Goal: Task Accomplishment & Management: Use online tool/utility

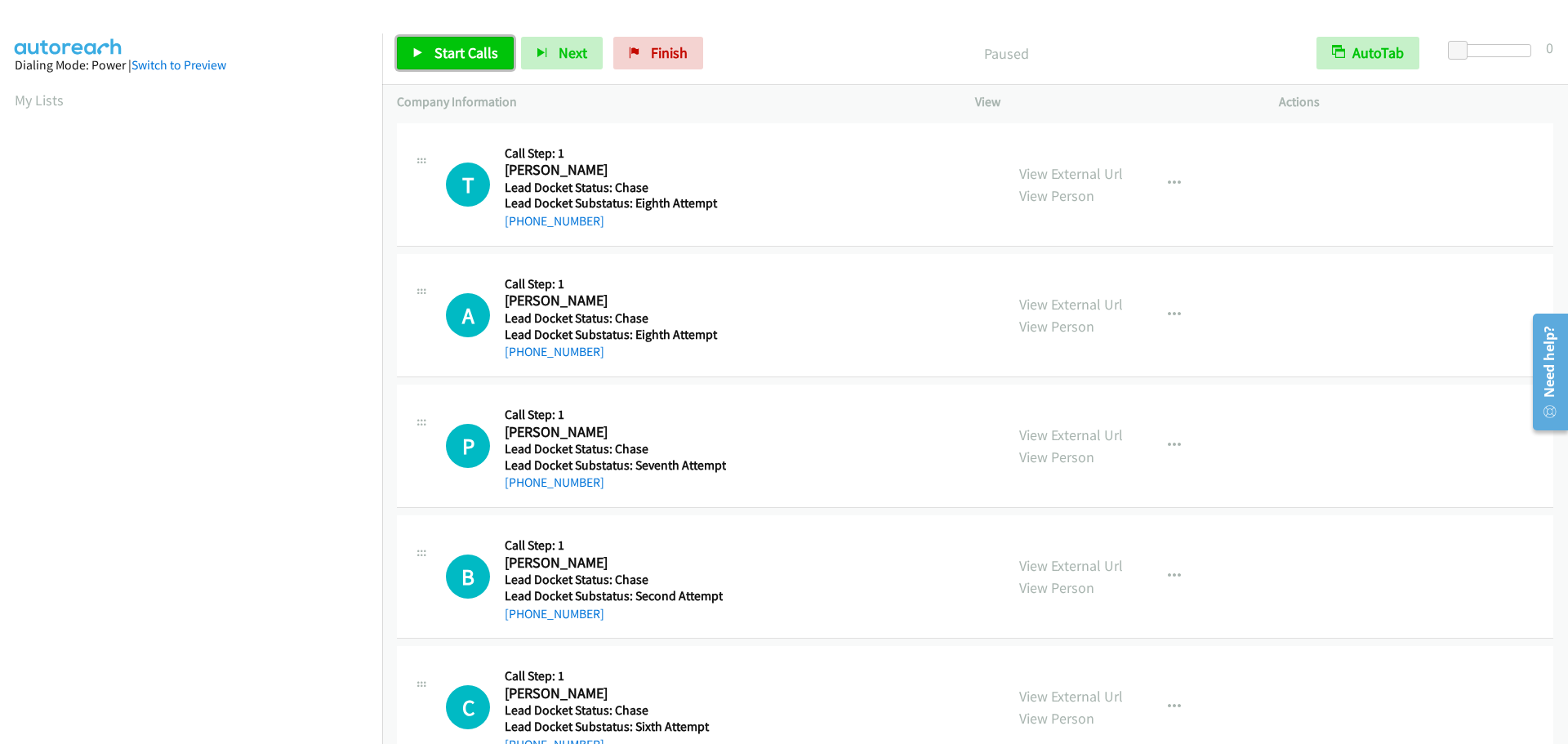
drag, startPoint x: 0, startPoint y: 0, endPoint x: 430, endPoint y: 62, distance: 434.4
click at [430, 62] on link "Start Calls" at bounding box center [455, 53] width 117 height 33
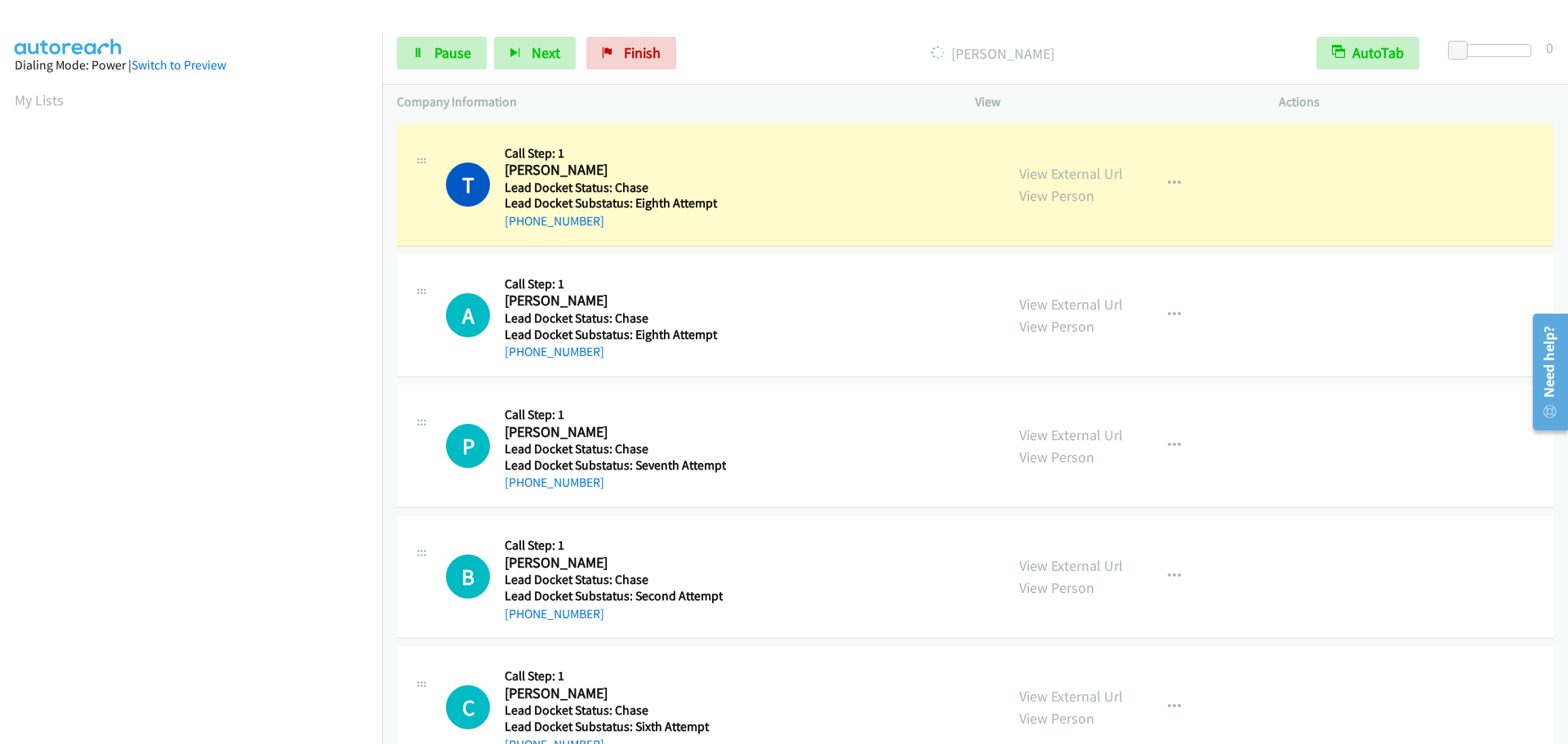
click at [1517, 42] on div "Start Calls Pause Next Finish Dialing Thomas Kutz AutoTab AutoTab 0" at bounding box center [975, 53] width 1186 height 63
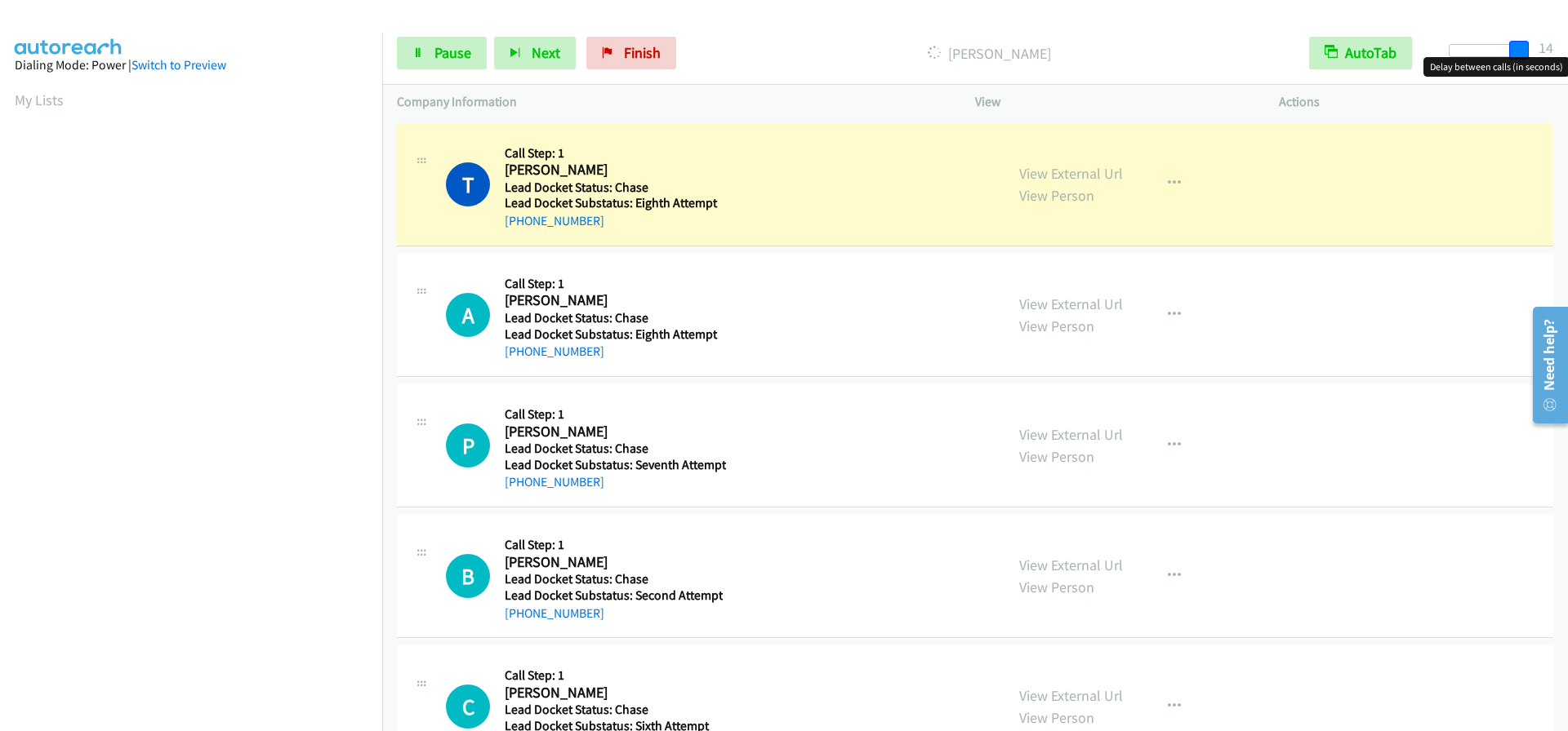
click at [1523, 48] on div at bounding box center [1485, 50] width 75 height 13
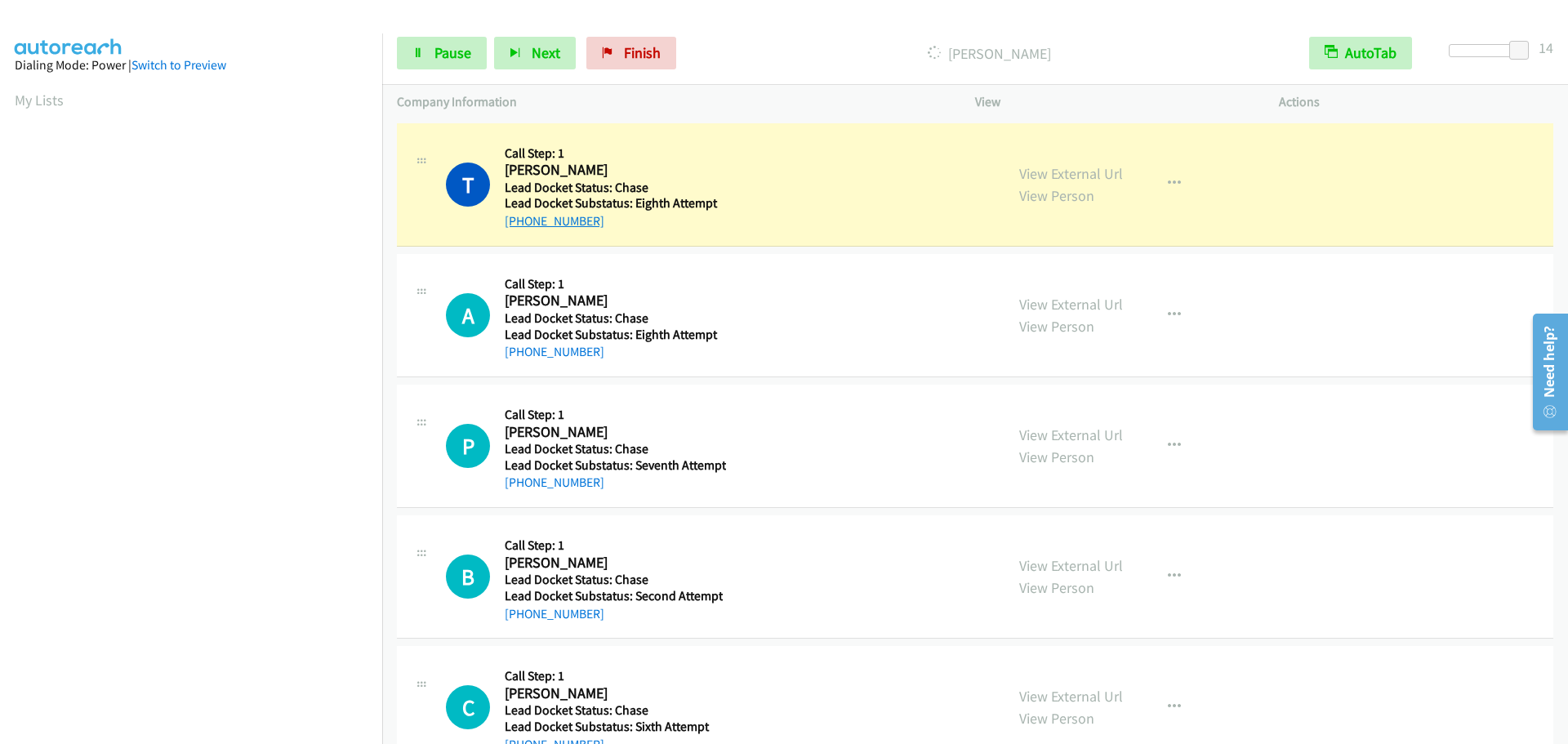
drag, startPoint x: 613, startPoint y: 229, endPoint x: 522, endPoint y: 222, distance: 91.3
click at [522, 222] on div "+1 301-606-2362" at bounding box center [613, 221] width 217 height 20
copy link "301-606-2362"
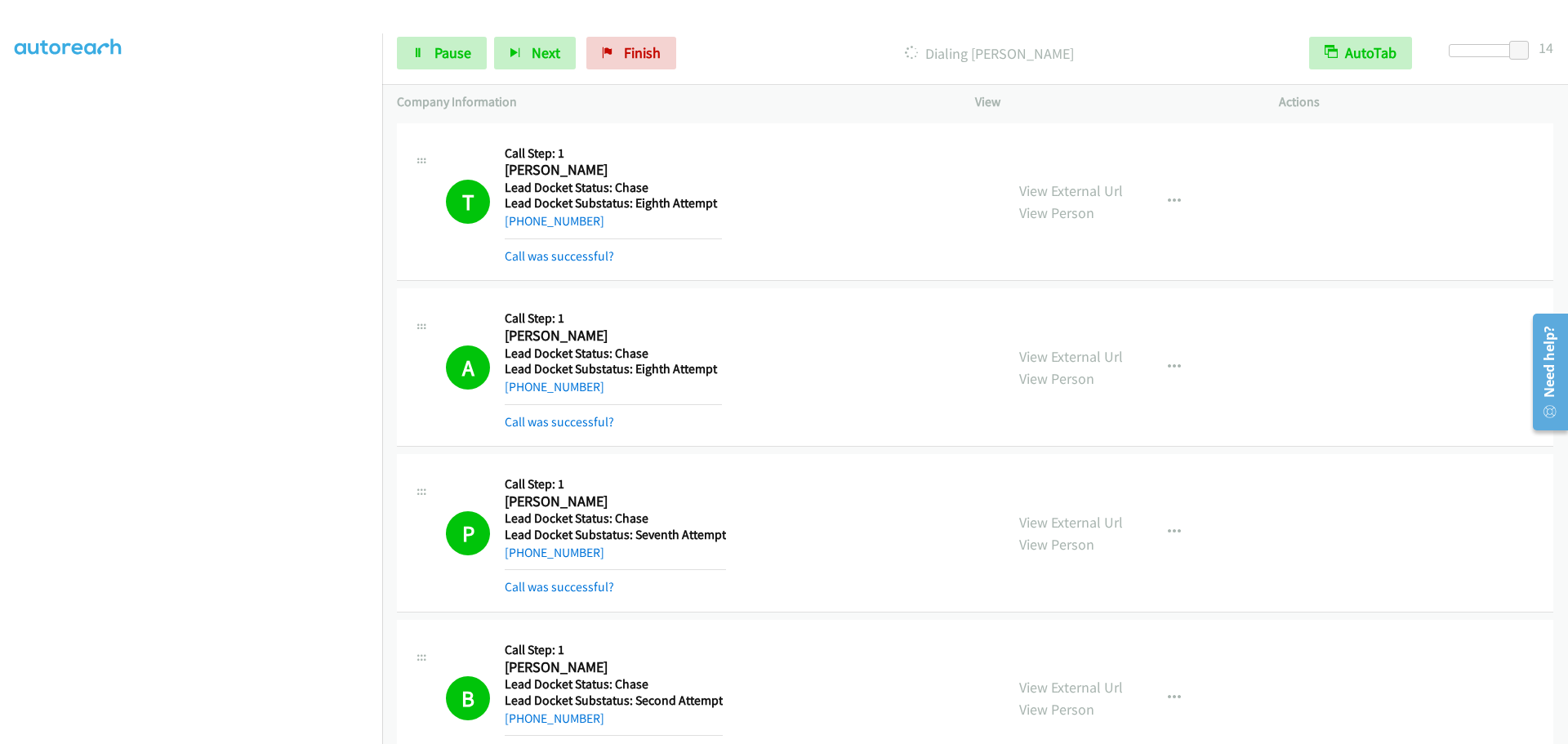
click at [1145, 74] on div "Start Calls Pause Next Finish Dialing Andrew Miranda AutoTab AutoTab 14" at bounding box center [975, 53] width 1186 height 63
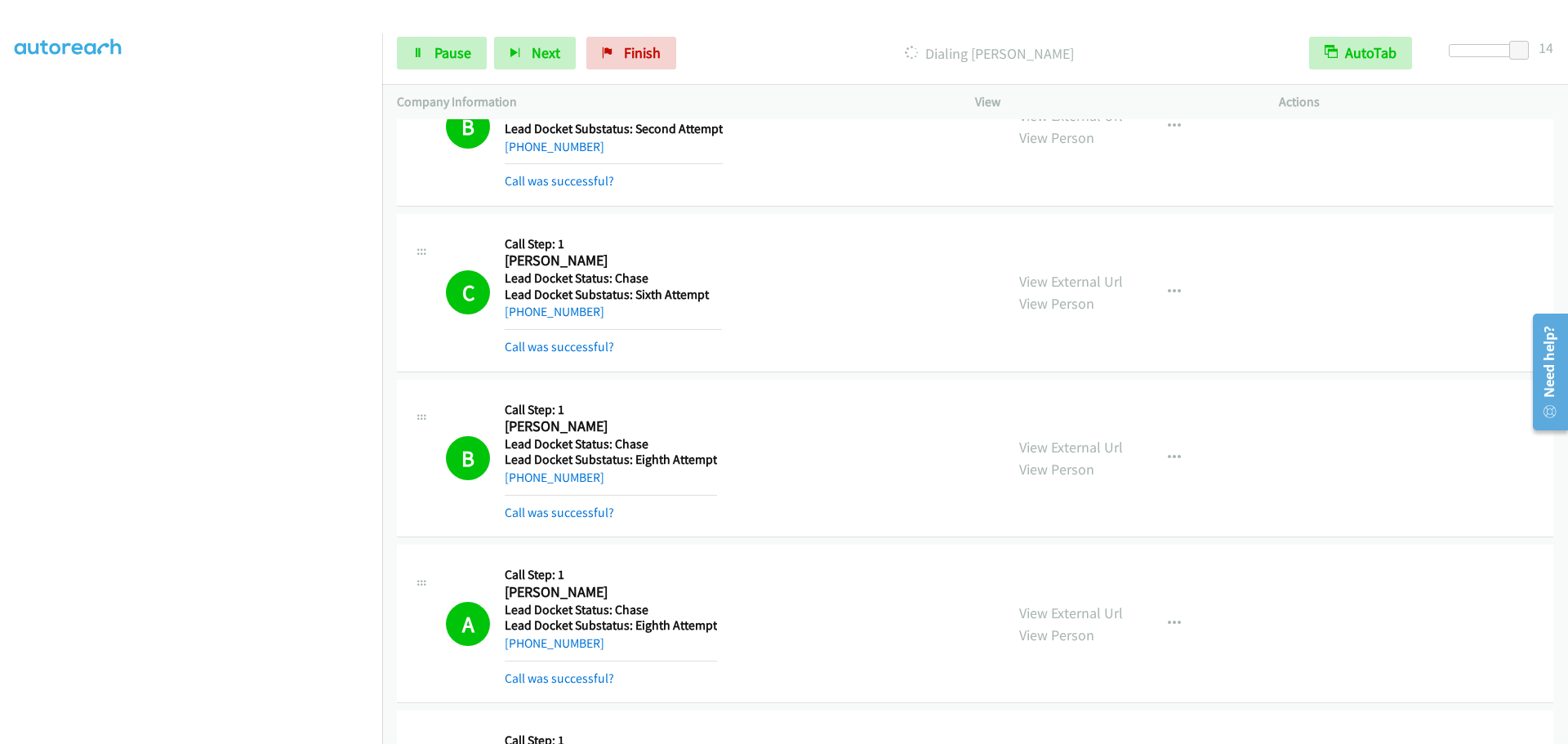
scroll to position [173, 0]
click at [468, 47] on span "Pause" at bounding box center [452, 52] width 37 height 19
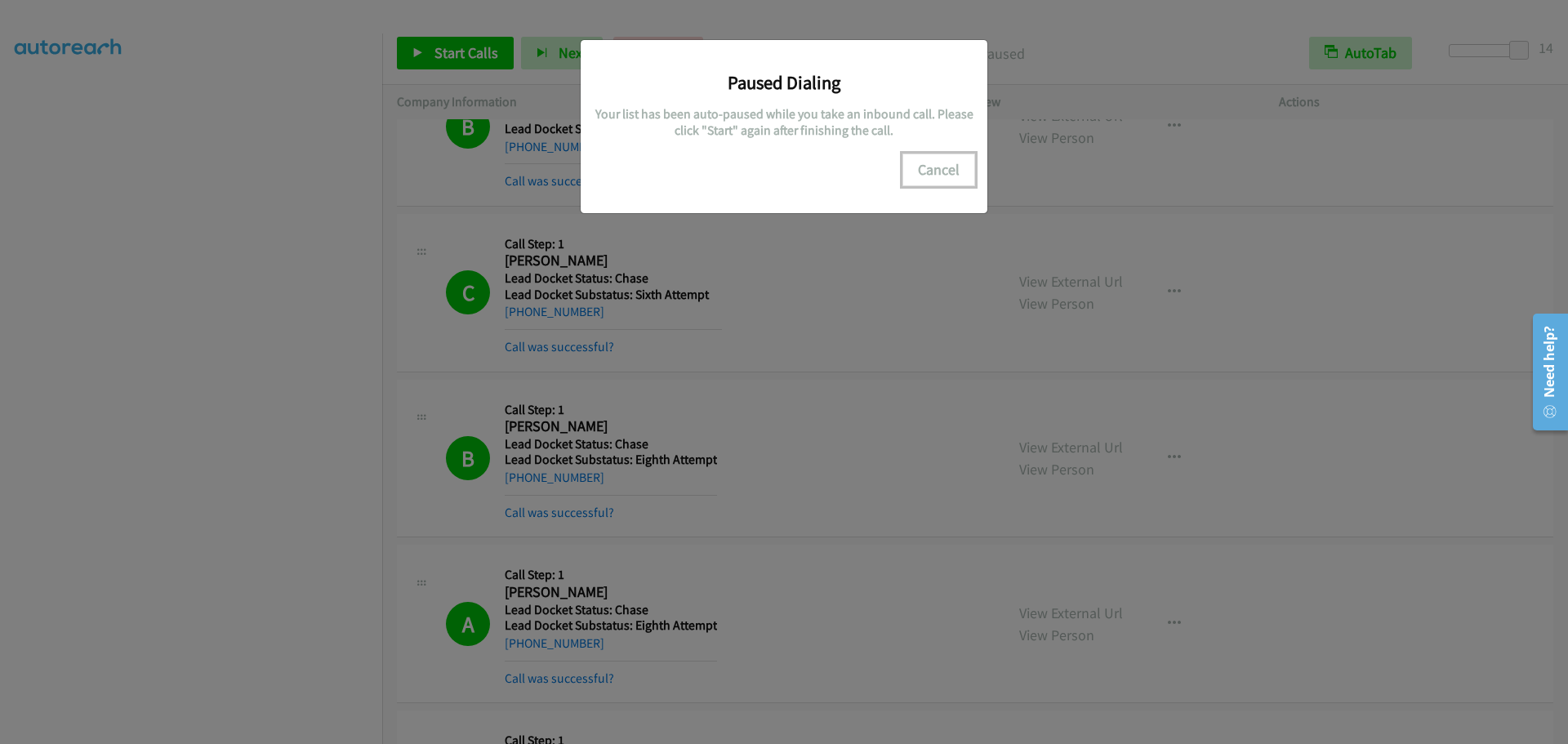
click at [943, 176] on button "Cancel" at bounding box center [938, 170] width 73 height 33
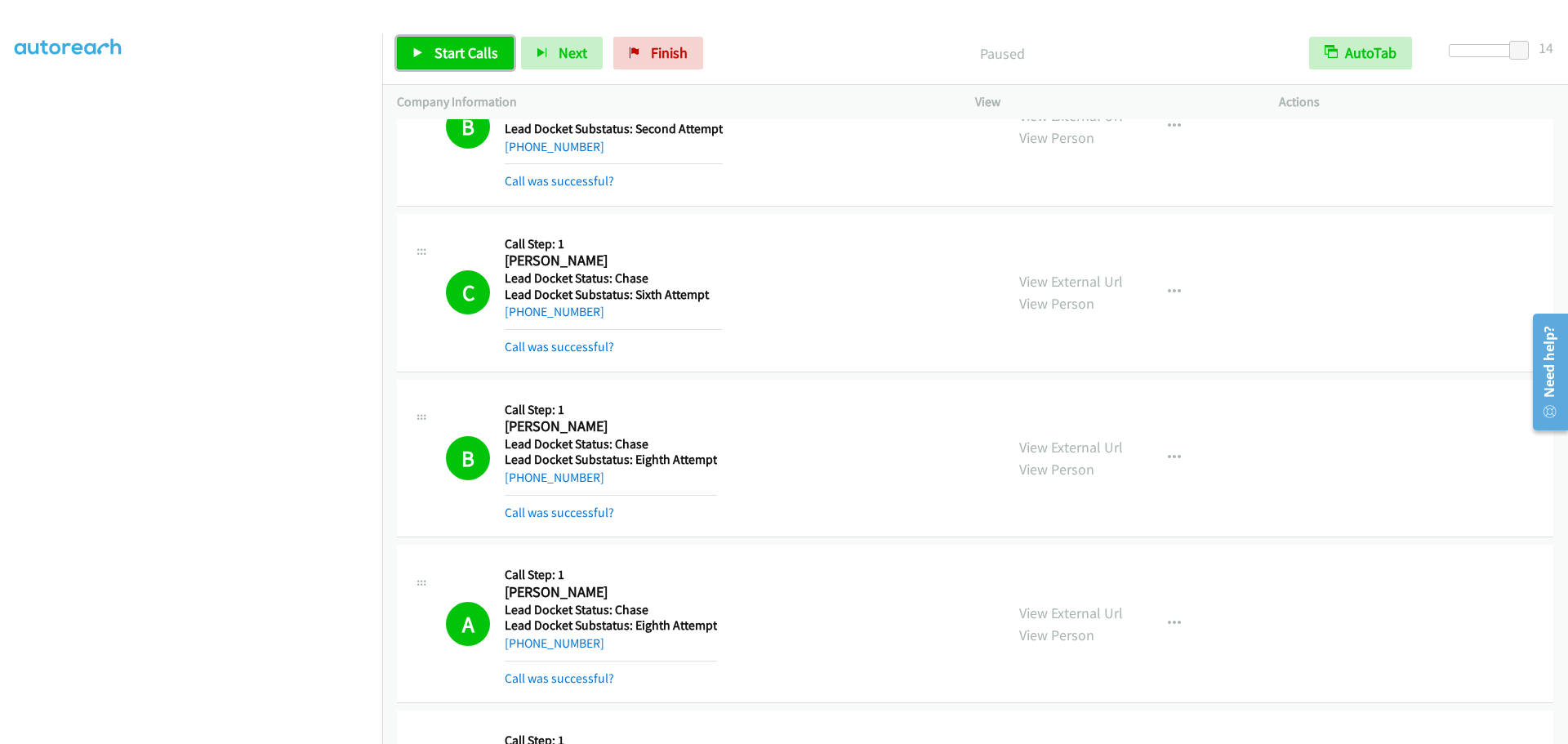
click at [455, 45] on span "Start Calls" at bounding box center [466, 52] width 64 height 19
click at [421, 61] on link "Pause" at bounding box center [442, 53] width 90 height 33
click at [439, 47] on span "Start Calls" at bounding box center [466, 52] width 64 height 19
click at [423, 59] on link "Pause" at bounding box center [442, 53] width 90 height 33
click at [430, 61] on link "Start Calls" at bounding box center [455, 53] width 117 height 33
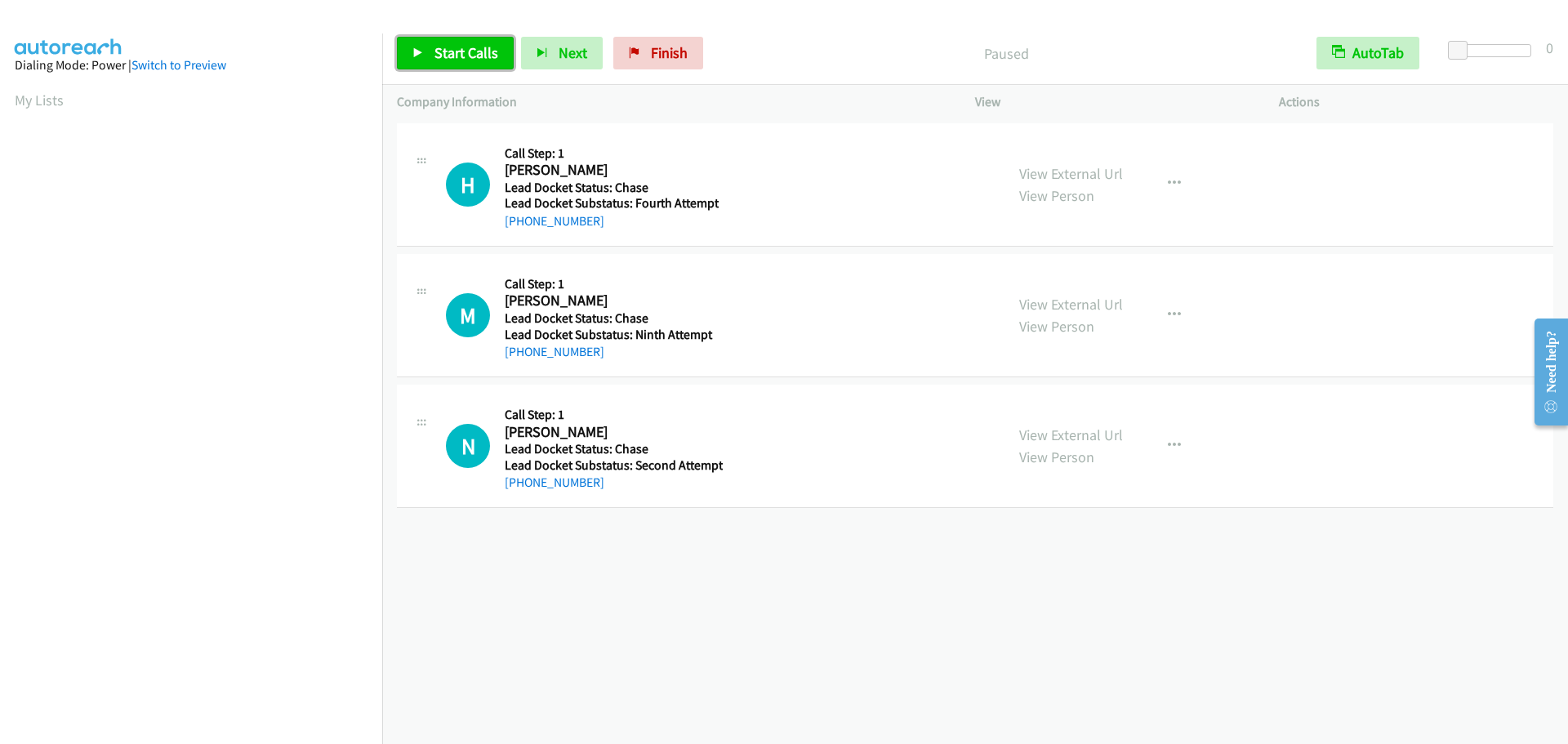
drag, startPoint x: 0, startPoint y: 0, endPoint x: 466, endPoint y: 51, distance: 468.8
click at [466, 51] on span "Start Calls" at bounding box center [466, 52] width 64 height 19
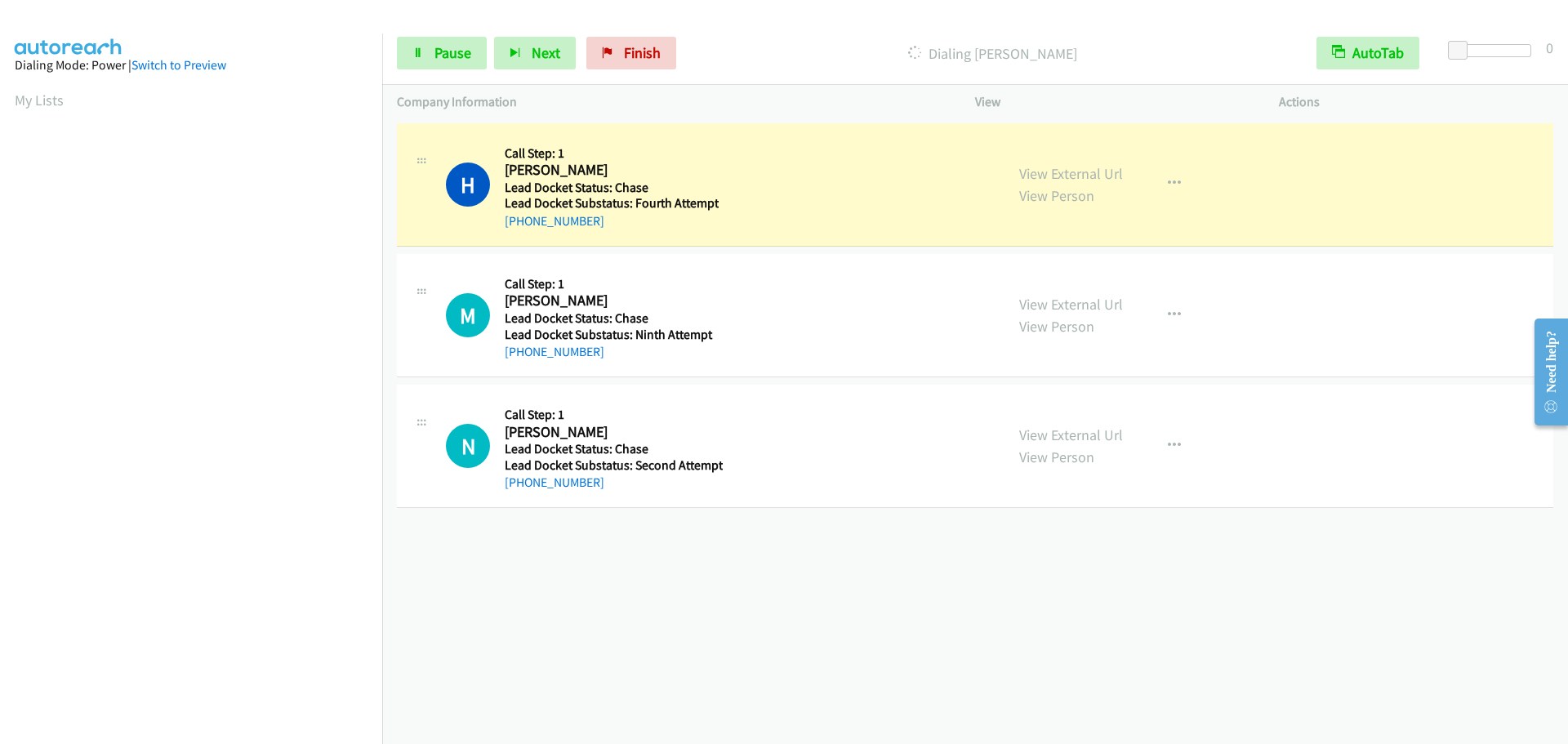
scroll to position [173, 0]
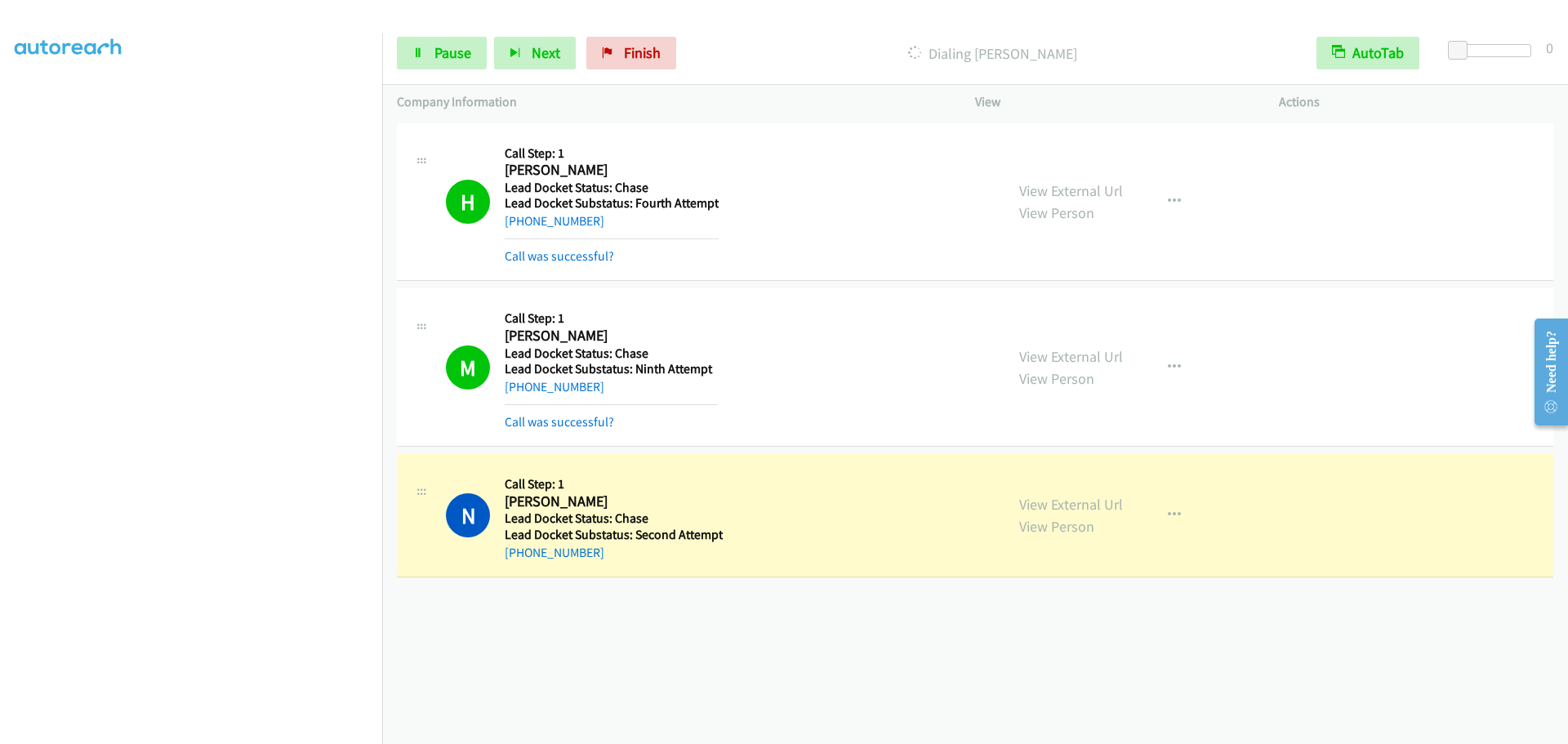
click at [1389, 337] on div "M Callback Scheduled Call Step: 1 [PERSON_NAME] [GEOGRAPHIC_DATA]/New_York Lead…" at bounding box center [975, 367] width 1156 height 159
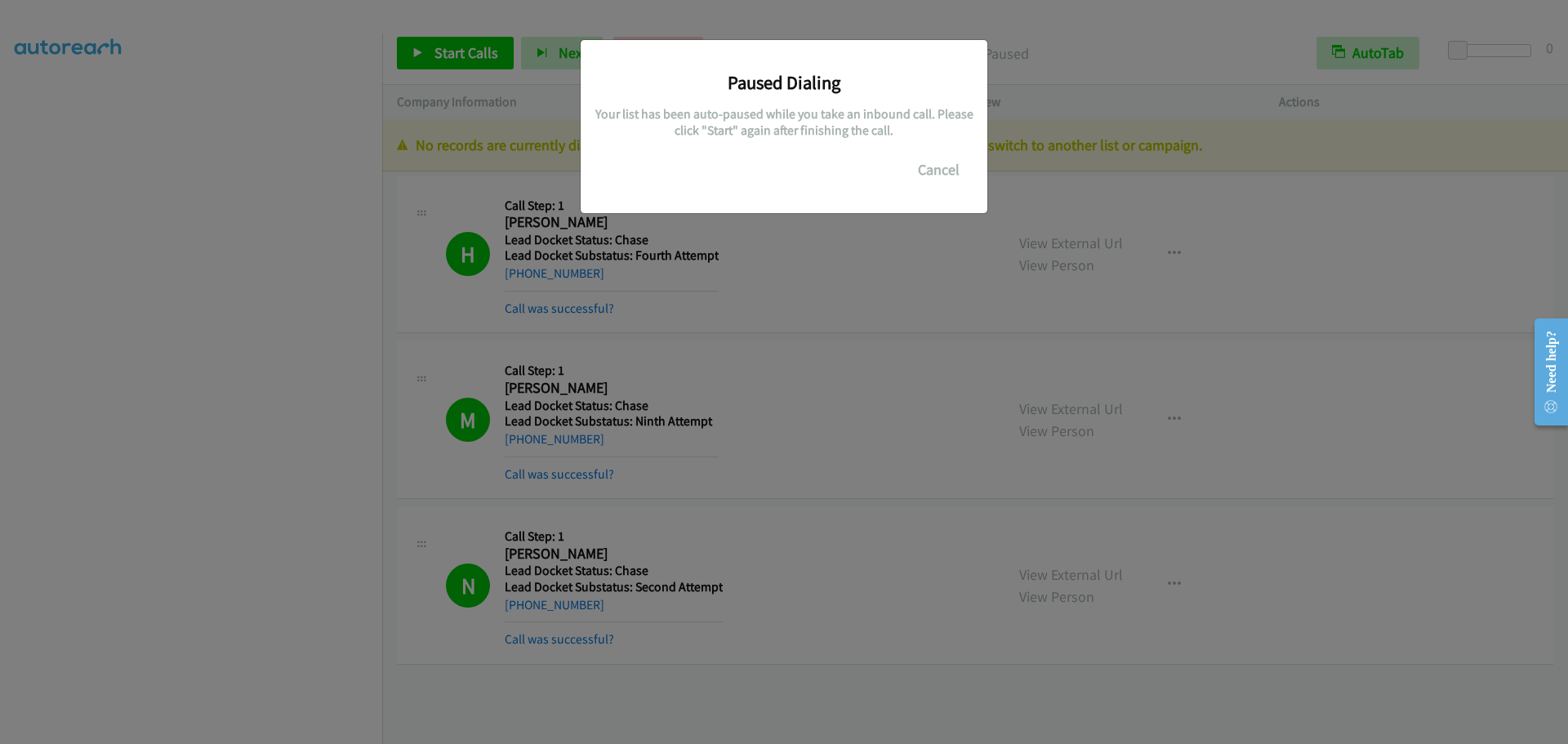
click at [1190, 523] on div "Paused Dialing Your list has been auto-paused while you take an inbound call. P…" at bounding box center [784, 379] width 1568 height 729
